Goal: Task Accomplishment & Management: Manage account settings

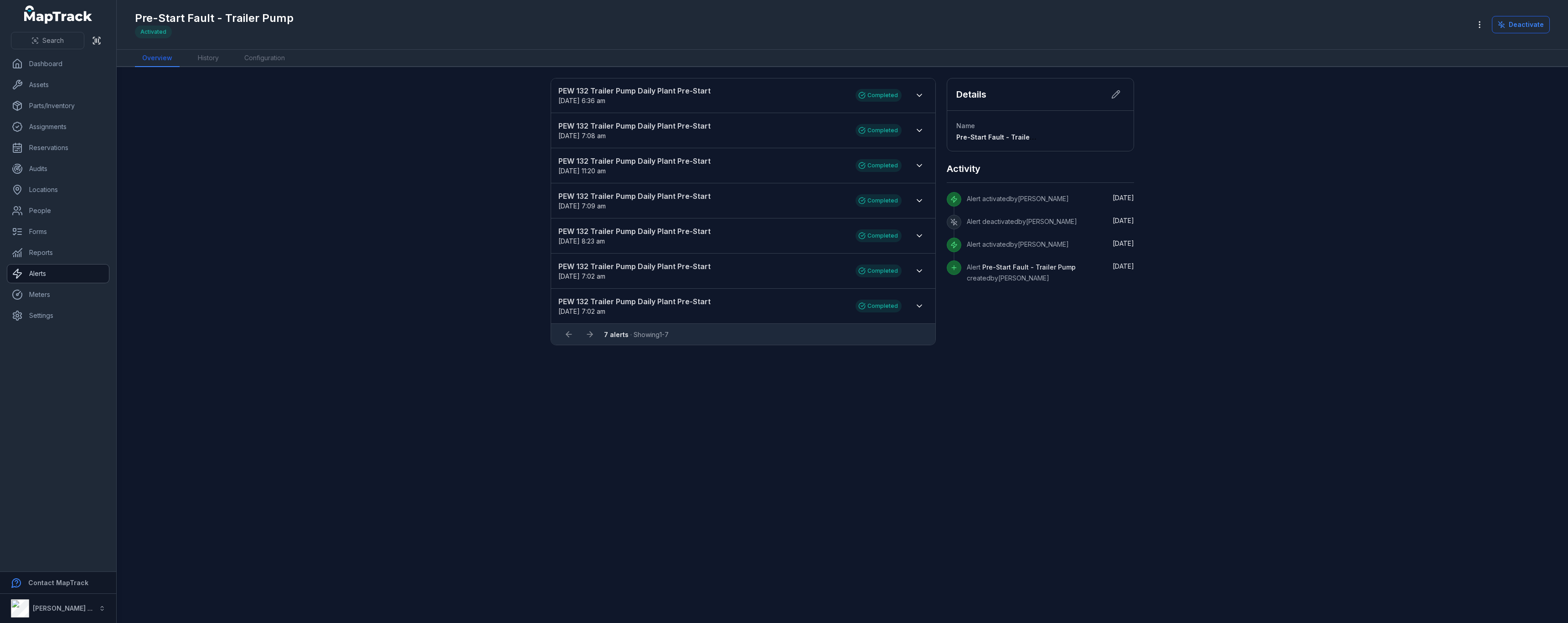
click at [81, 272] on link "Alerts" at bounding box center [58, 273] width 102 height 18
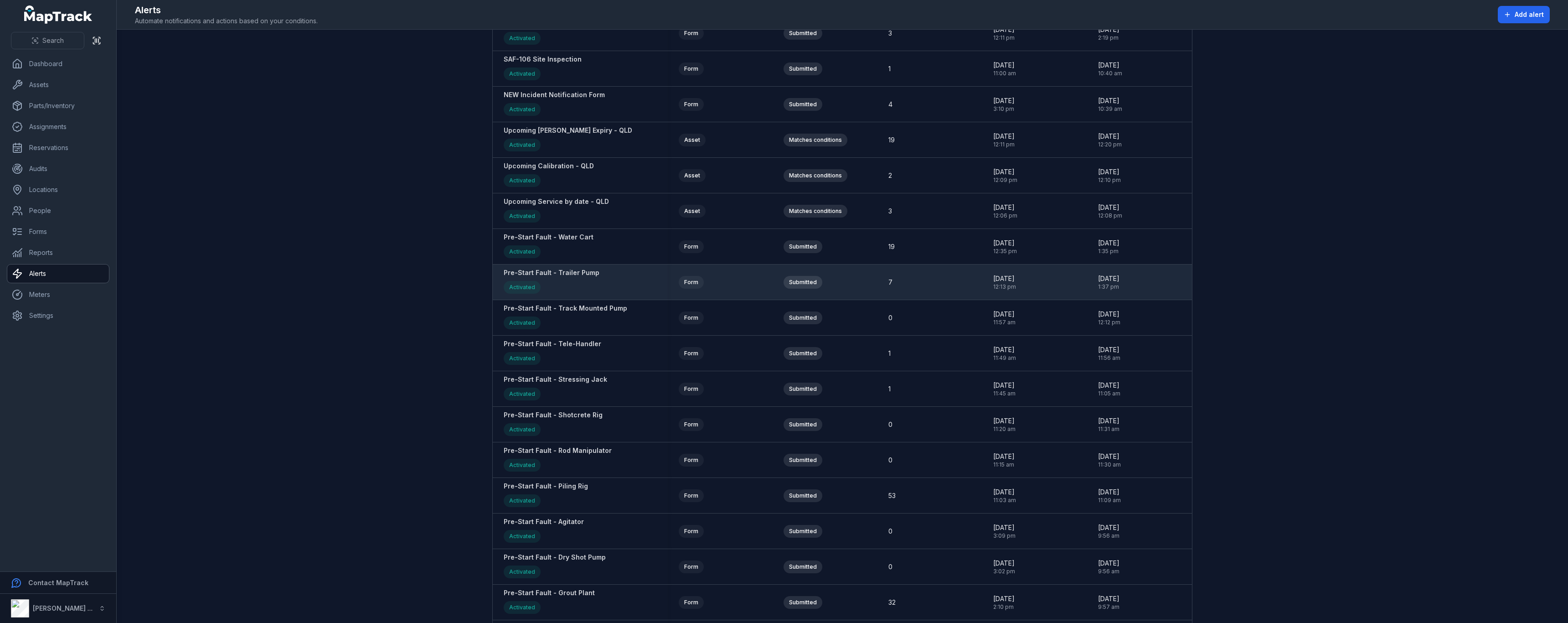
scroll to position [638, 0]
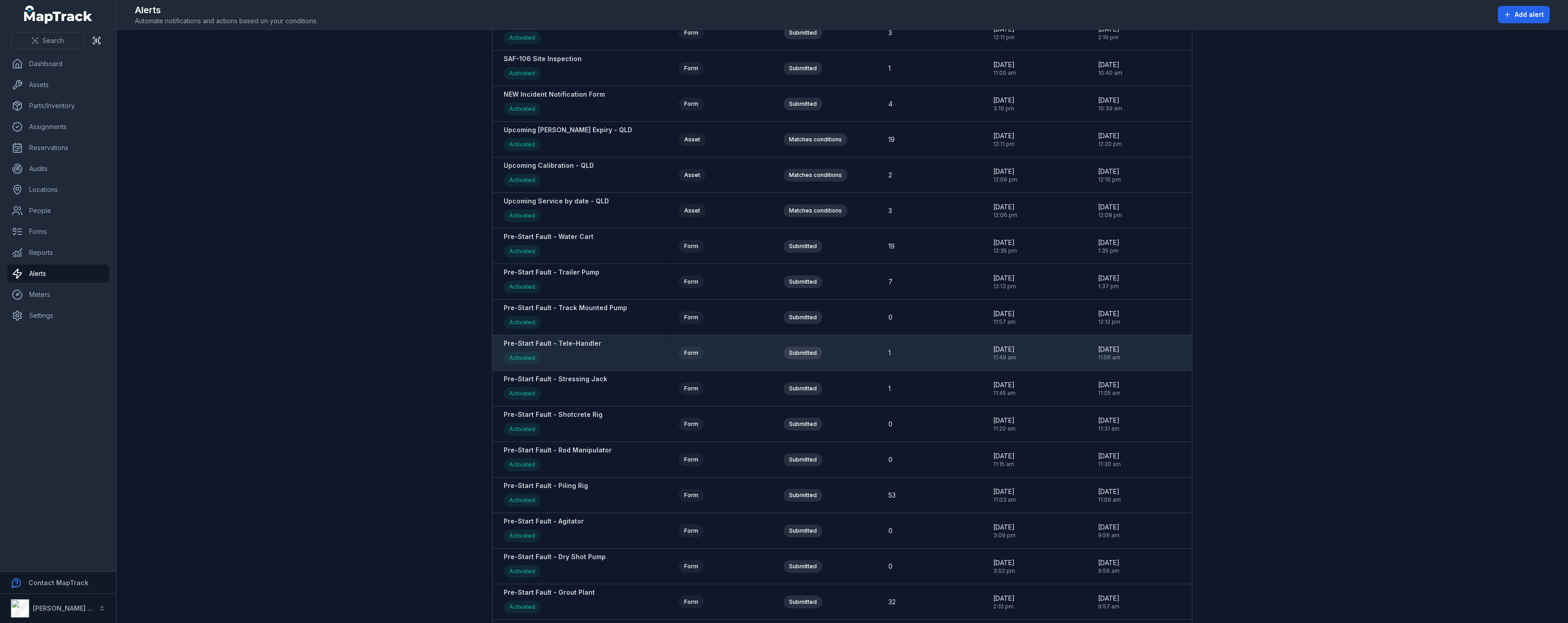
click at [566, 348] on strong "Pre-Start Fault - Tele-Handler" at bounding box center [552, 343] width 97 height 9
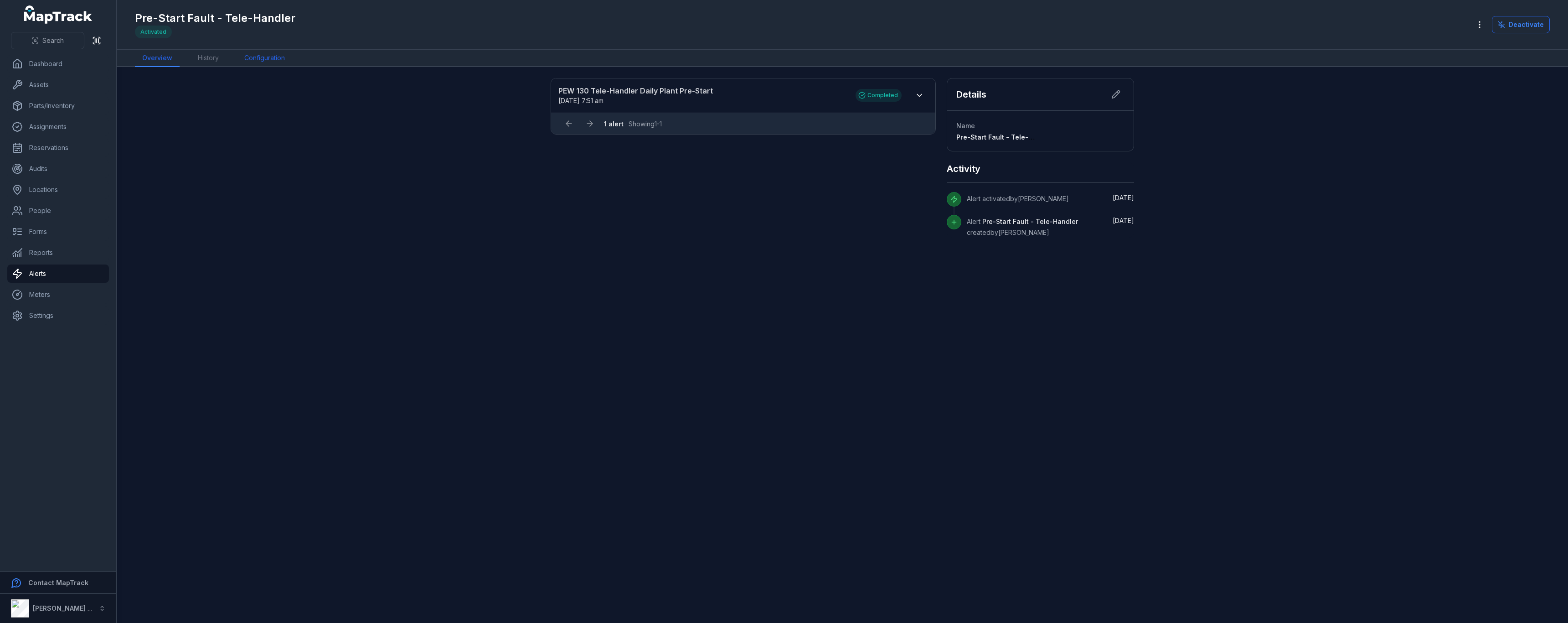
click at [286, 57] on link "Configuration" at bounding box center [265, 58] width 55 height 17
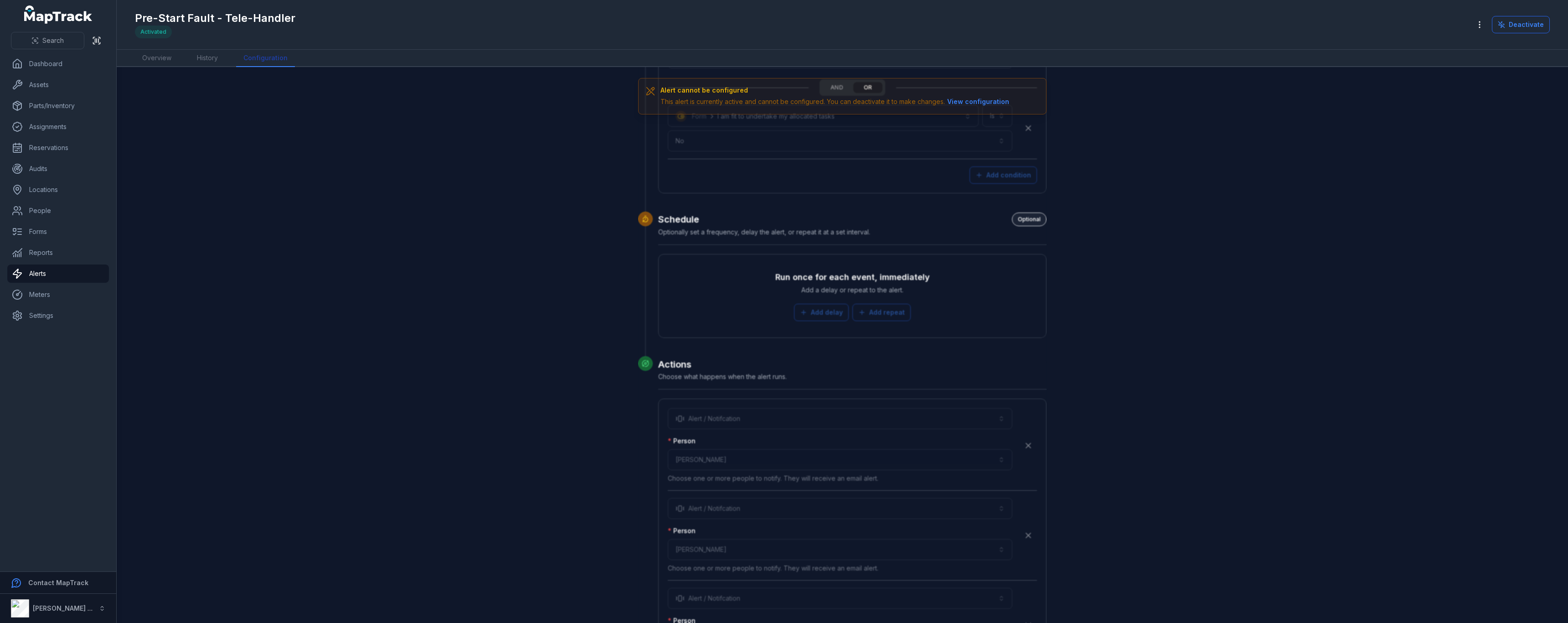
scroll to position [2393, 0]
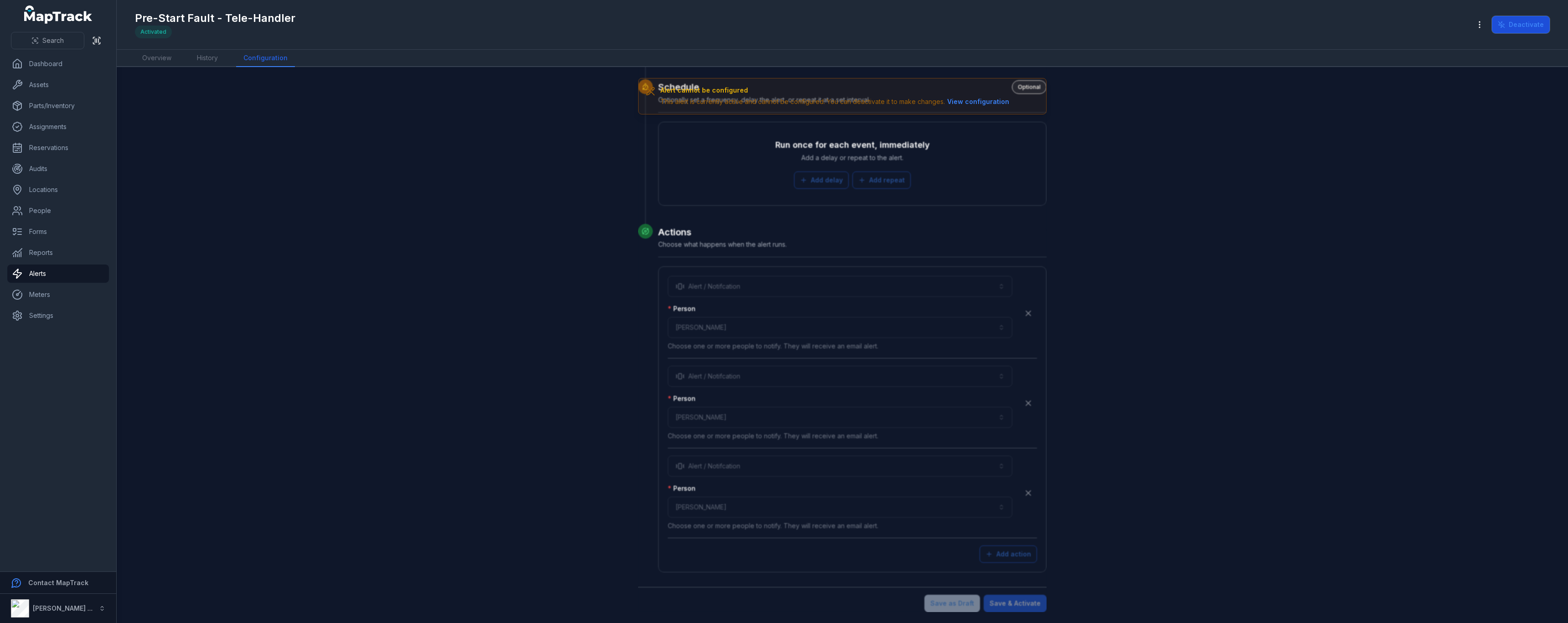
click at [1509, 29] on button "Deactivate" at bounding box center [1521, 25] width 58 height 17
